Goal: Transaction & Acquisition: Subscribe to service/newsletter

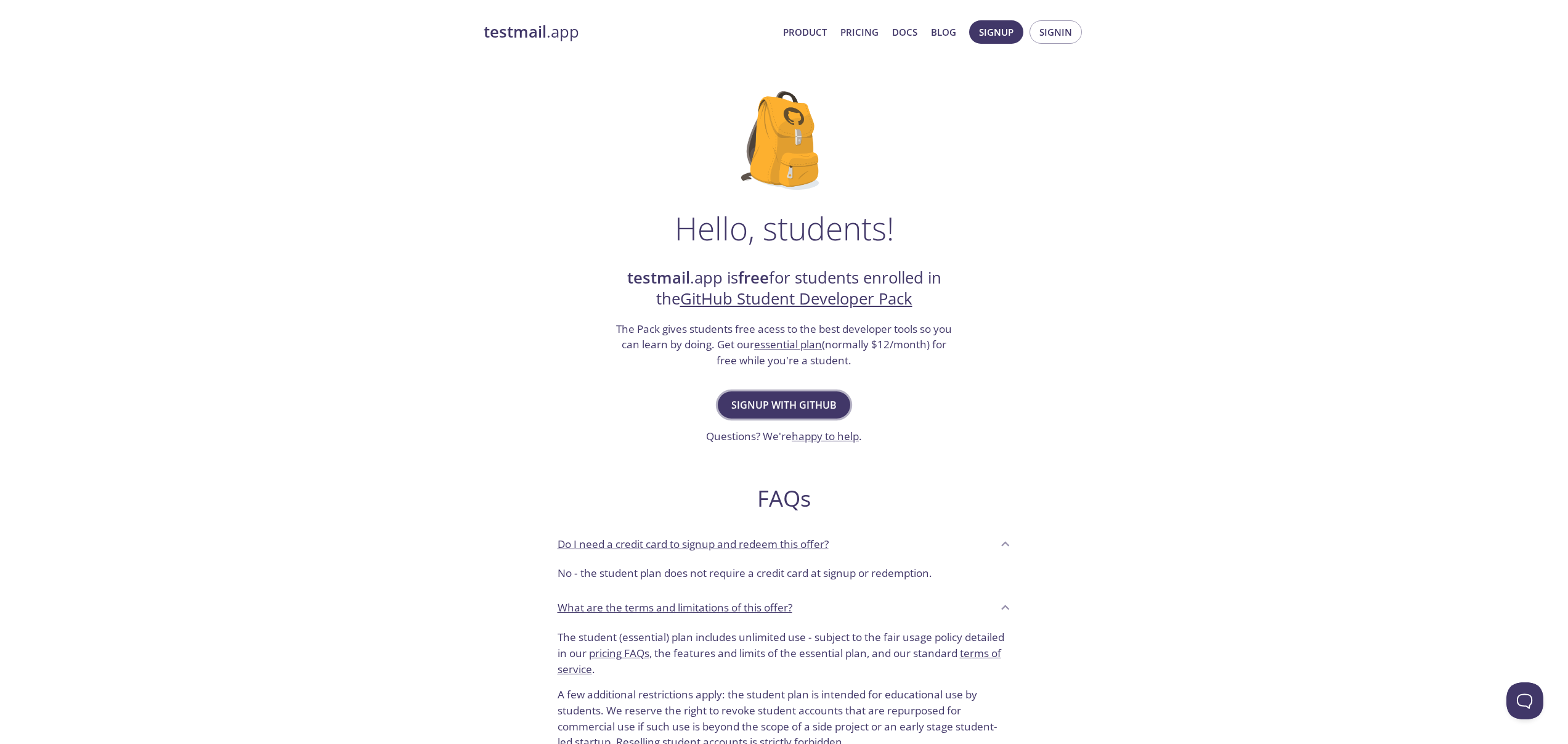
click at [818, 394] on button "Signup with GitHub" at bounding box center [784, 404] width 133 height 27
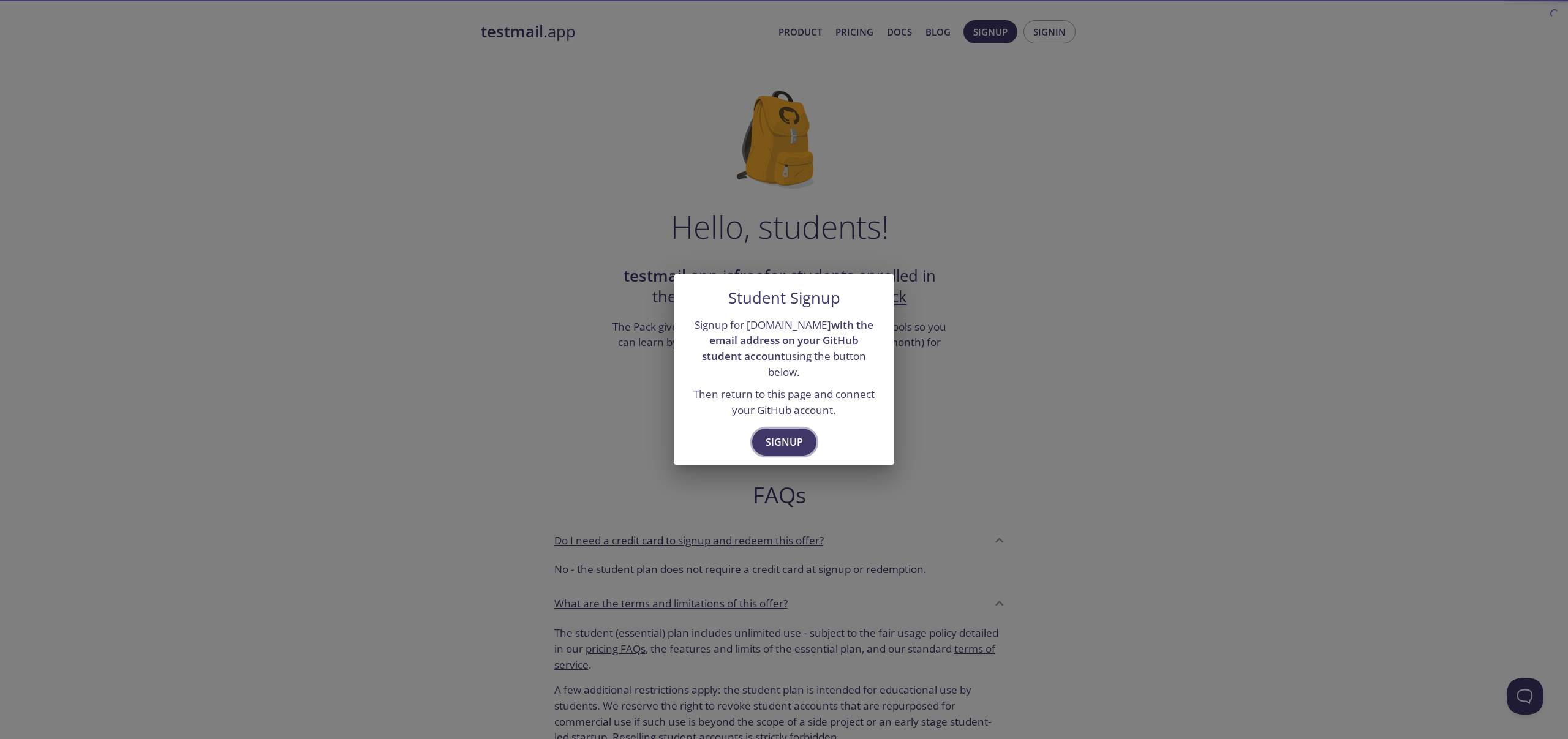
click at [796, 433] on span "Signup" at bounding box center [784, 441] width 38 height 18
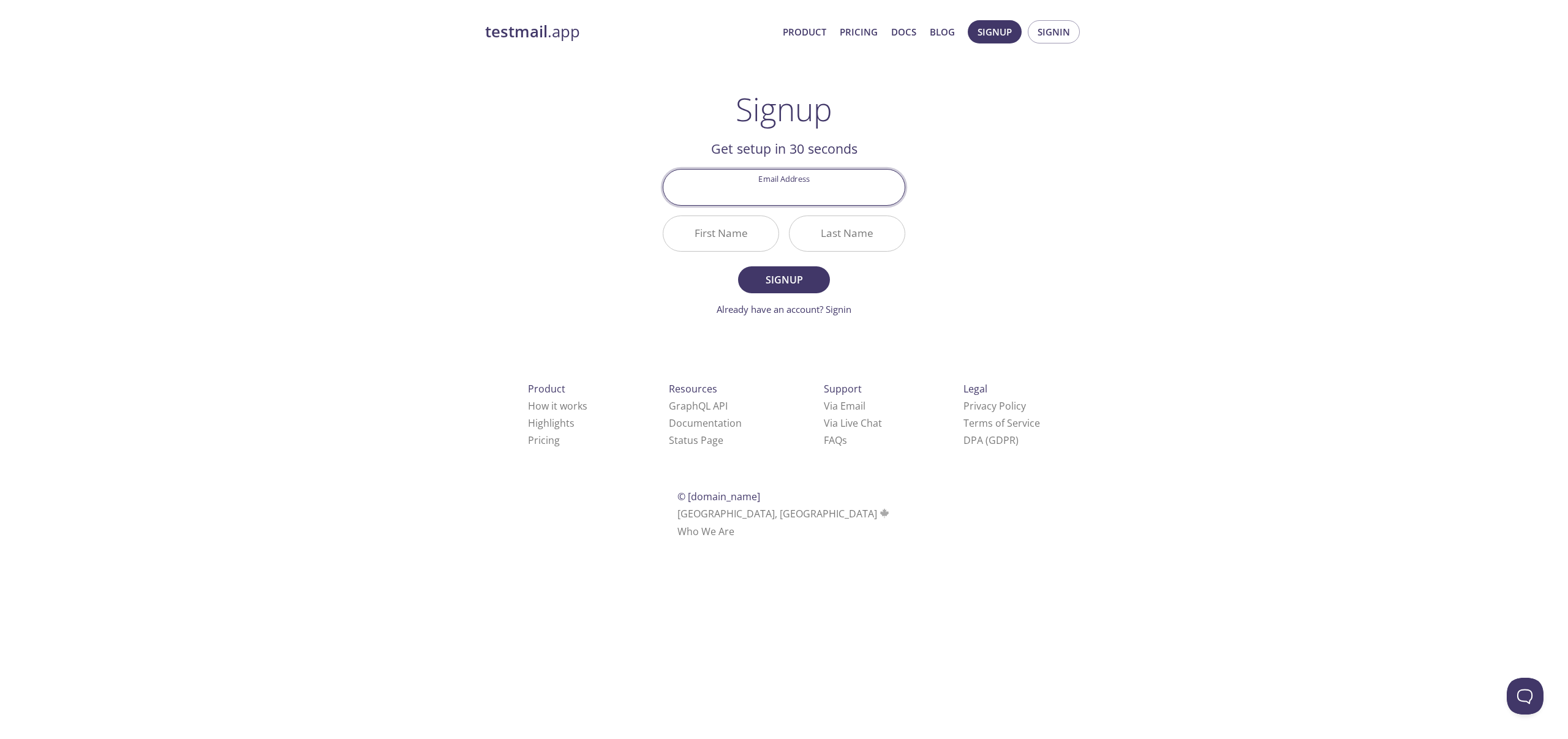
click at [787, 200] on input "Email Address" at bounding box center [784, 187] width 242 height 35
type input "[EMAIL_ADDRESS][PERSON_NAME][DOMAIN_NAME]"
click at [758, 237] on input "First Name" at bounding box center [720, 233] width 115 height 35
click at [744, 236] on input "First Name" at bounding box center [720, 233] width 115 height 35
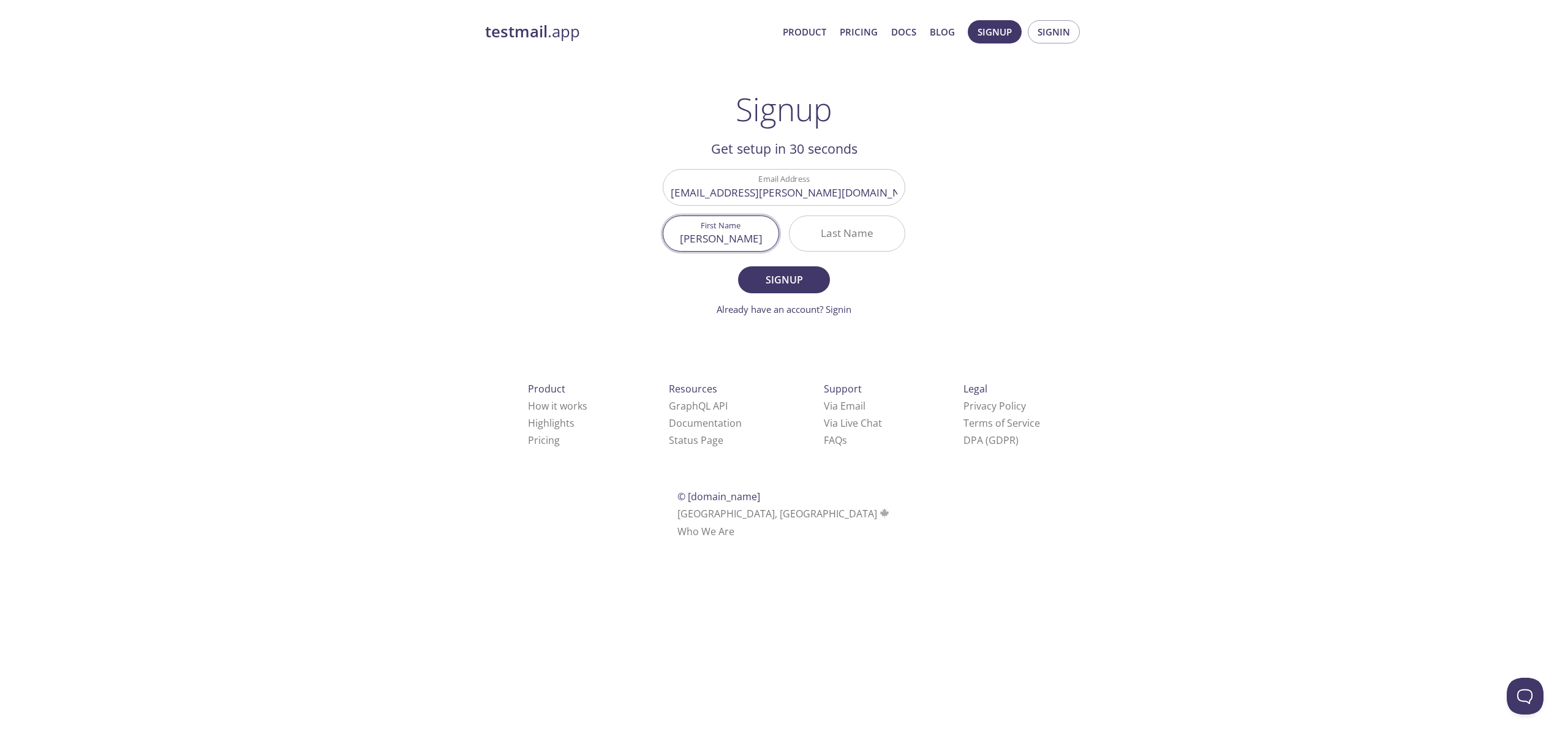
type input "[PERSON_NAME]"
click at [737, 266] on button "Signup" at bounding box center [784, 279] width 92 height 27
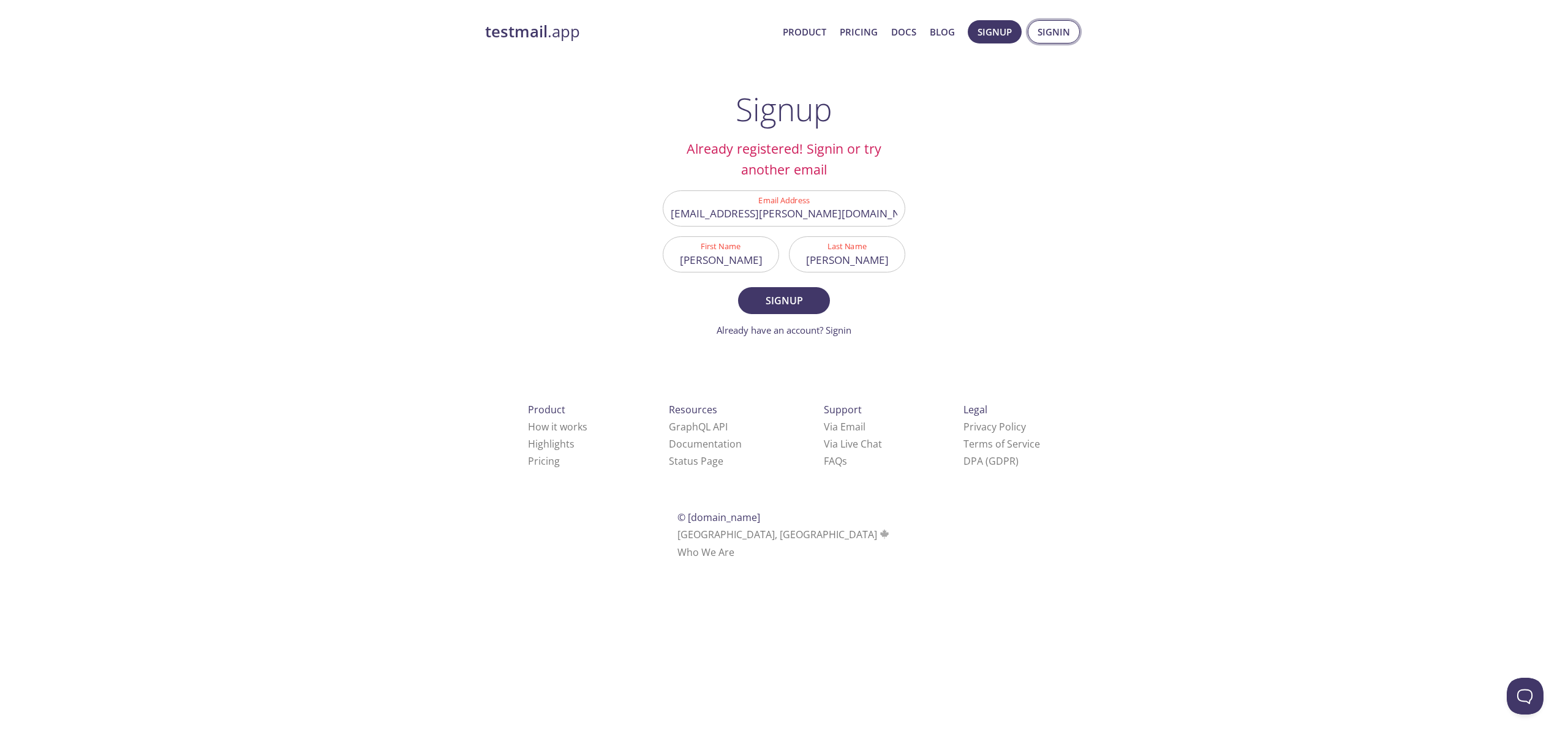
click at [1046, 29] on span "Signin" at bounding box center [1053, 31] width 32 height 16
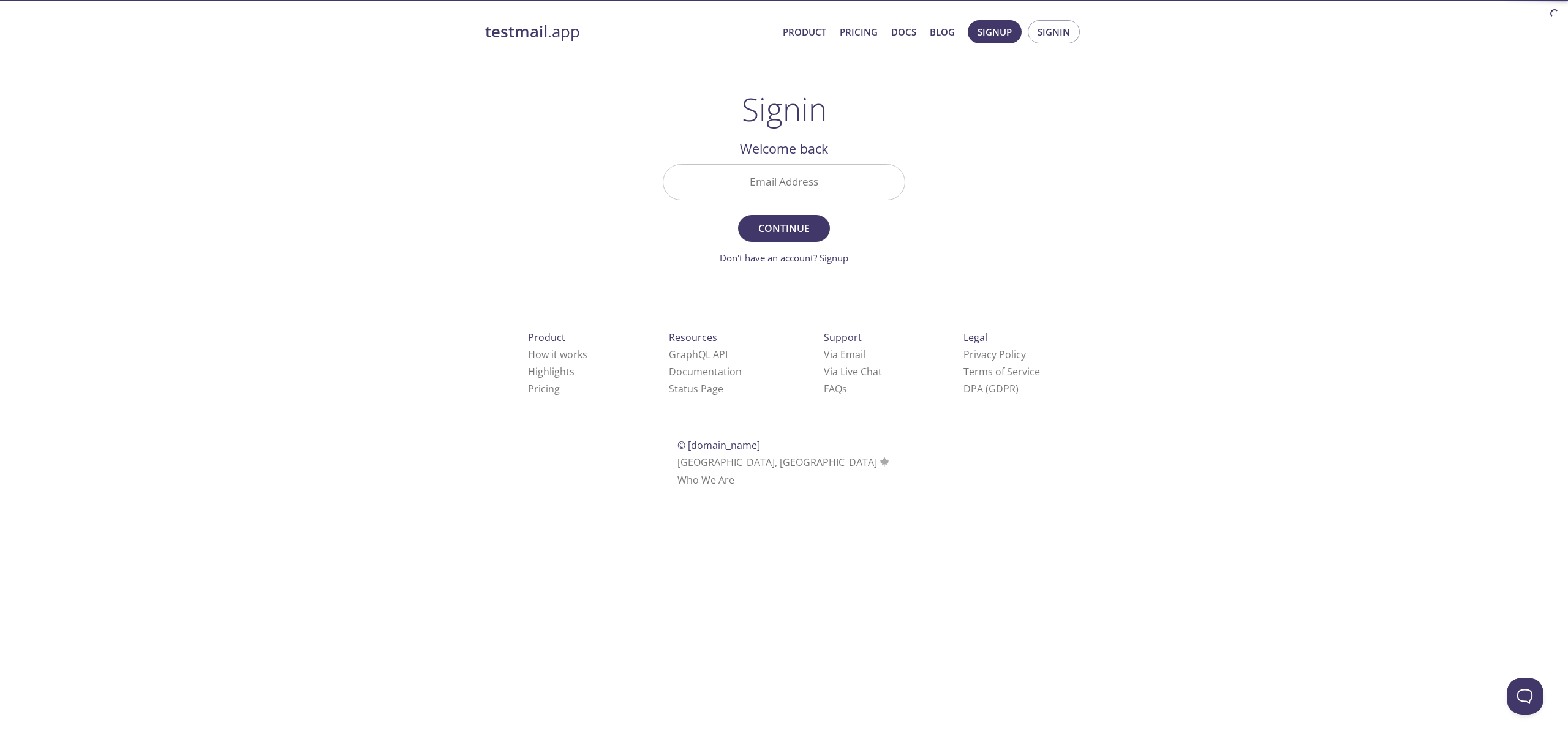
click at [809, 176] on input "Email Address" at bounding box center [784, 182] width 242 height 35
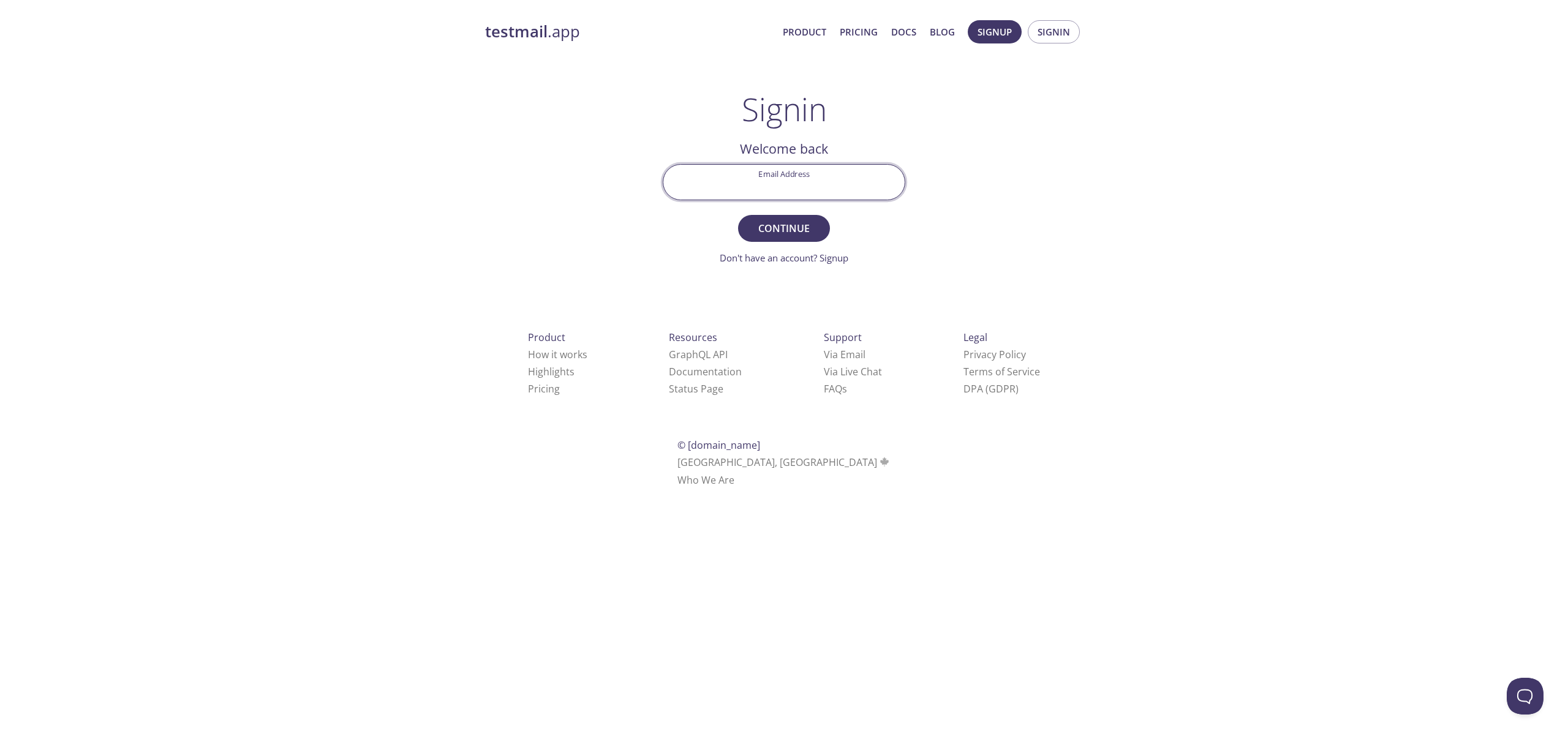
type input "[EMAIL_ADDRESS][PERSON_NAME][DOMAIN_NAME]"
click at [796, 219] on span "Continue" at bounding box center [784, 228] width 65 height 18
click at [787, 189] on input "Signin Security Code" at bounding box center [784, 182] width 242 height 35
click at [907, 198] on div "Signin Security Code" at bounding box center [784, 182] width 253 height 46
click at [828, 180] on input "Signin Security Code" at bounding box center [784, 182] width 242 height 35
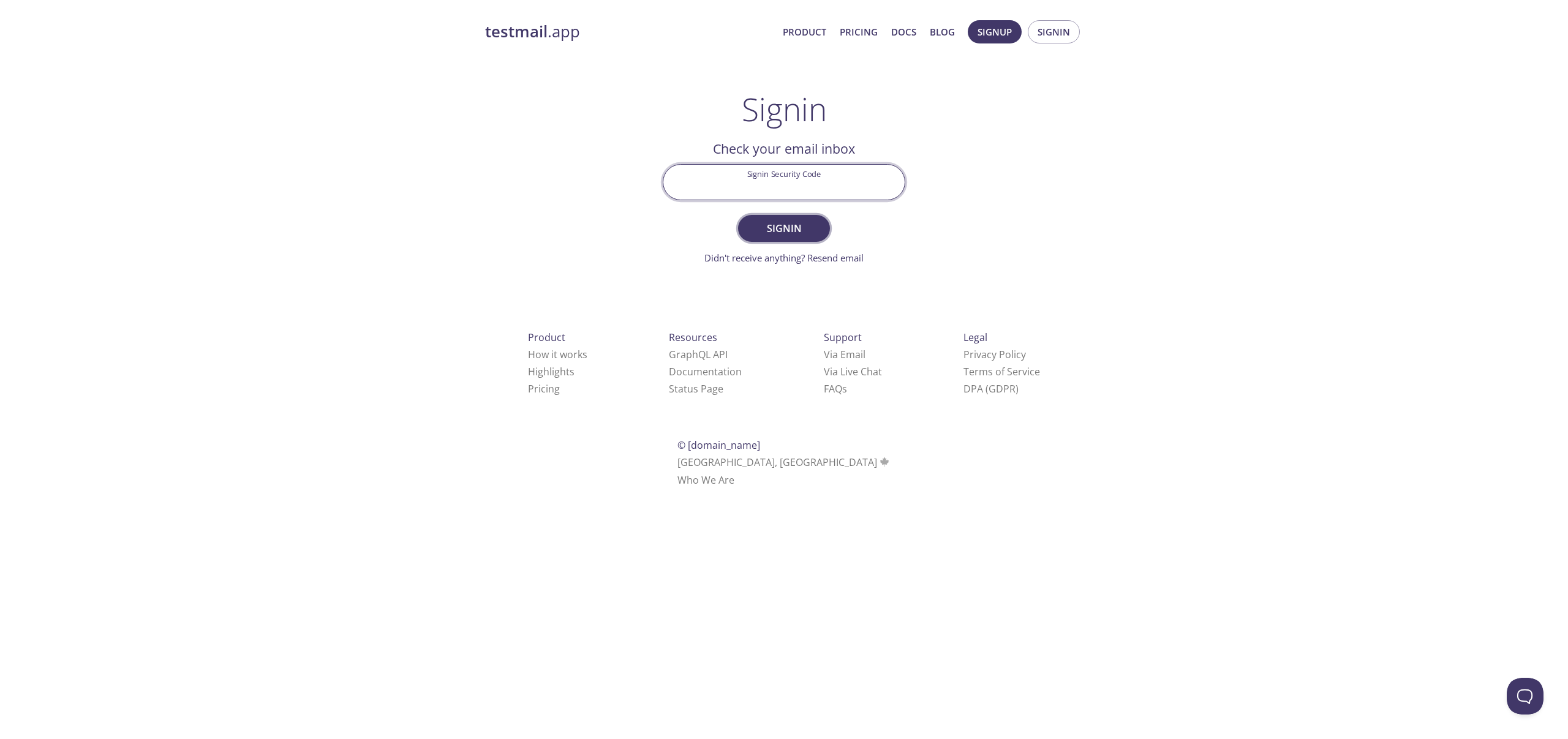
paste input "44VEHPT"
type input "44VEHPT"
click at [765, 225] on span "Signin" at bounding box center [784, 228] width 65 height 18
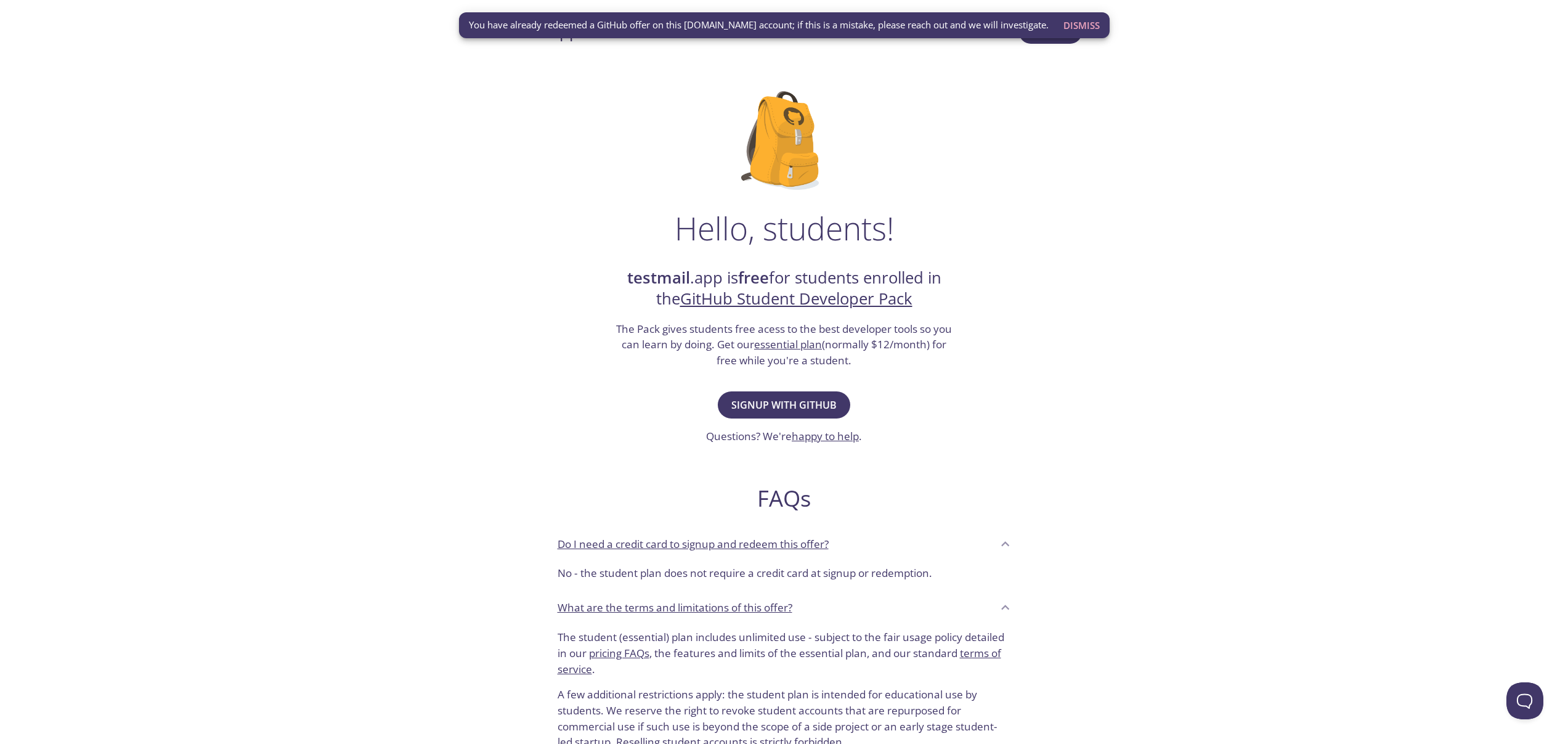
click at [1064, 27] on span "Dismiss" at bounding box center [1081, 25] width 36 height 16
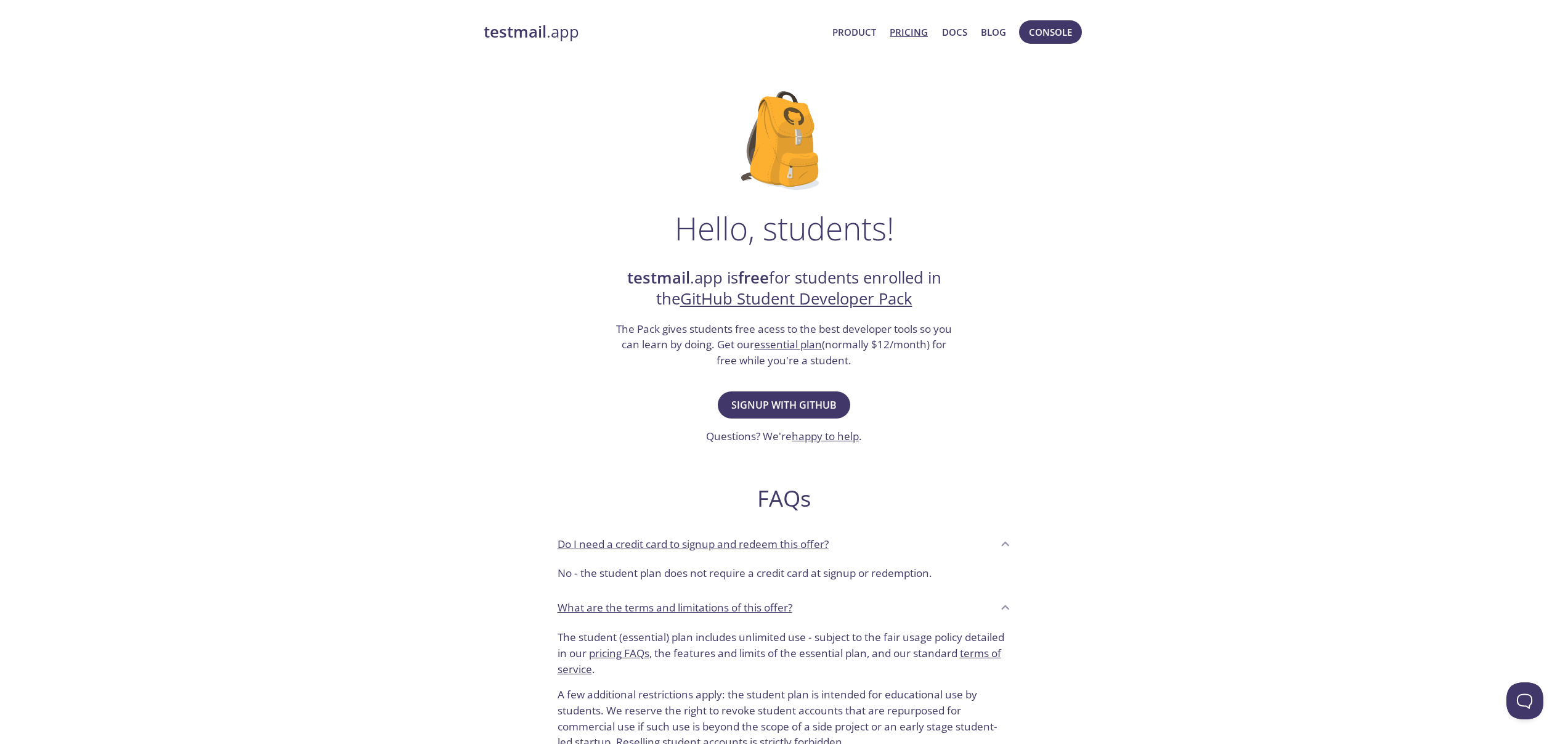
click at [915, 33] on link "Pricing" at bounding box center [908, 32] width 38 height 16
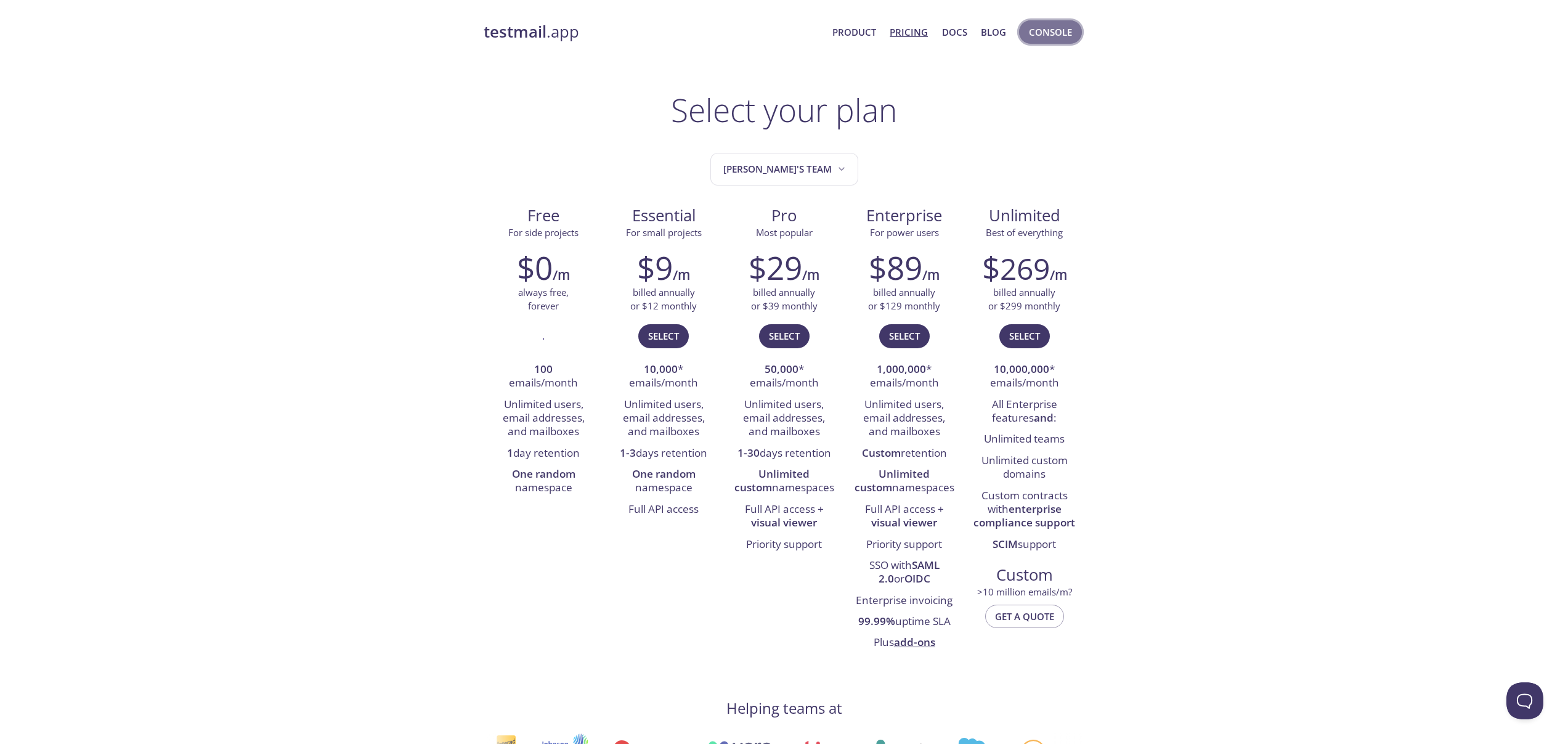
click at [1034, 32] on span "Console" at bounding box center [1050, 32] width 44 height 16
